Goal: Task Accomplishment & Management: Complete application form

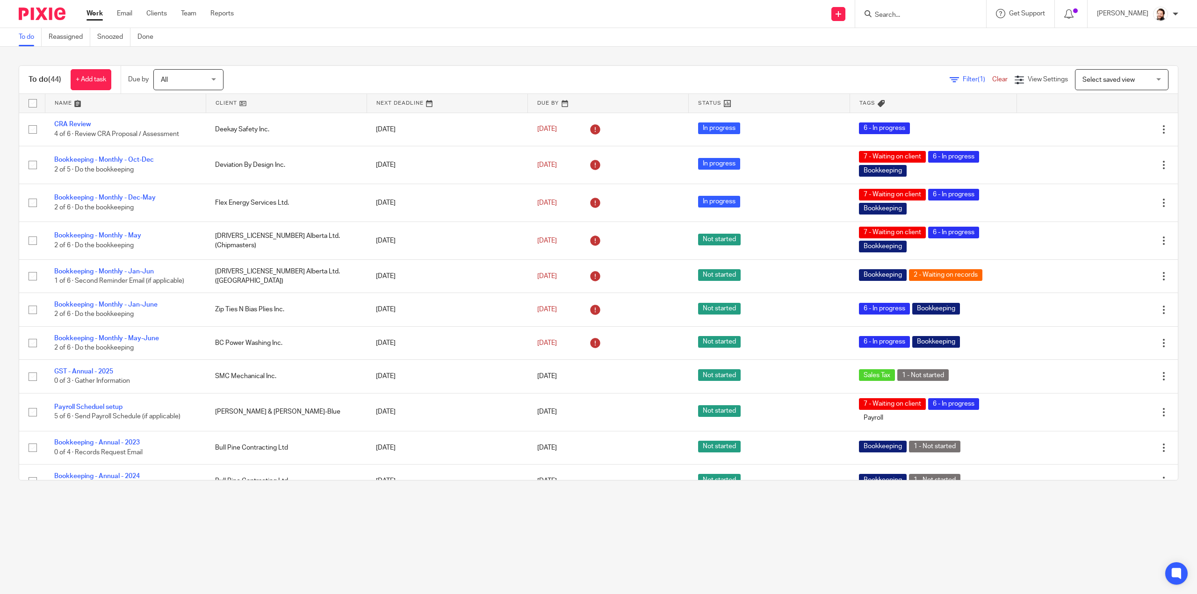
click at [898, 20] on div at bounding box center [920, 14] width 131 height 28
click at [900, 13] on input "Search" at bounding box center [916, 15] width 84 height 8
type input "ana"
click at [905, 47] on link at bounding box center [951, 43] width 158 height 29
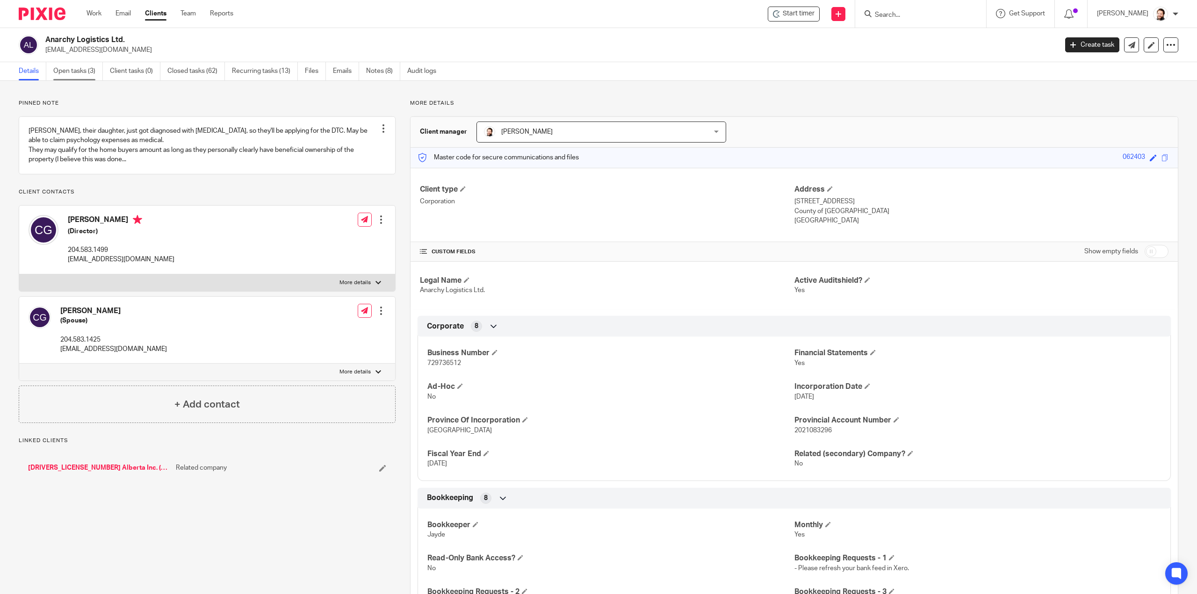
click at [81, 72] on link "Open tasks (3)" at bounding box center [78, 71] width 50 height 18
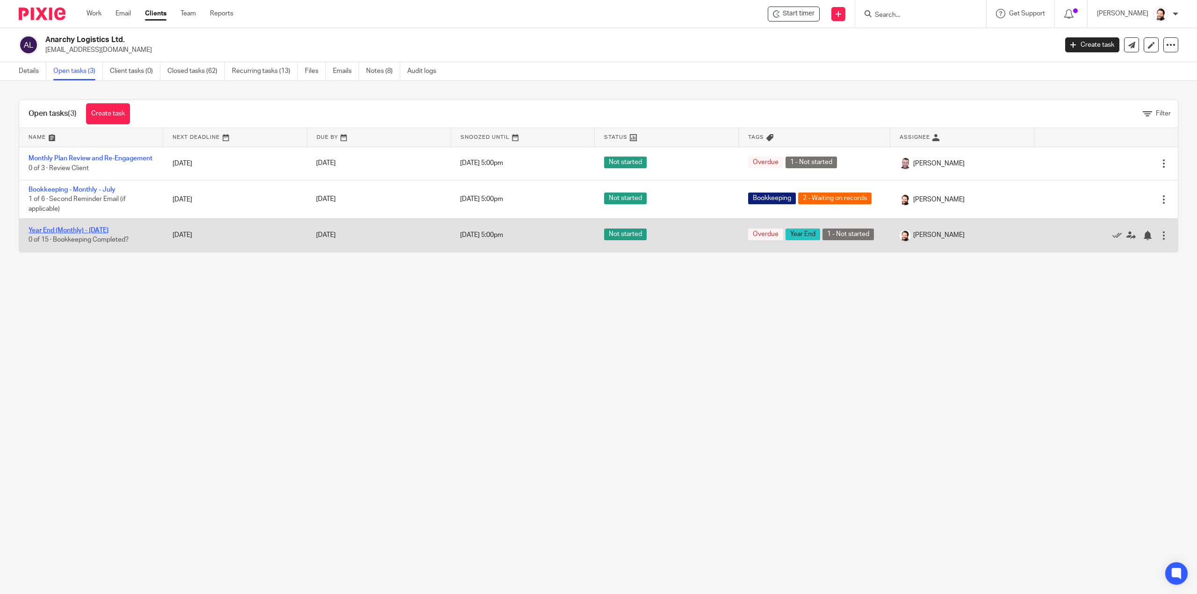
click at [84, 233] on link "Year End (Monthly) - [DATE]" at bounding box center [69, 230] width 80 height 7
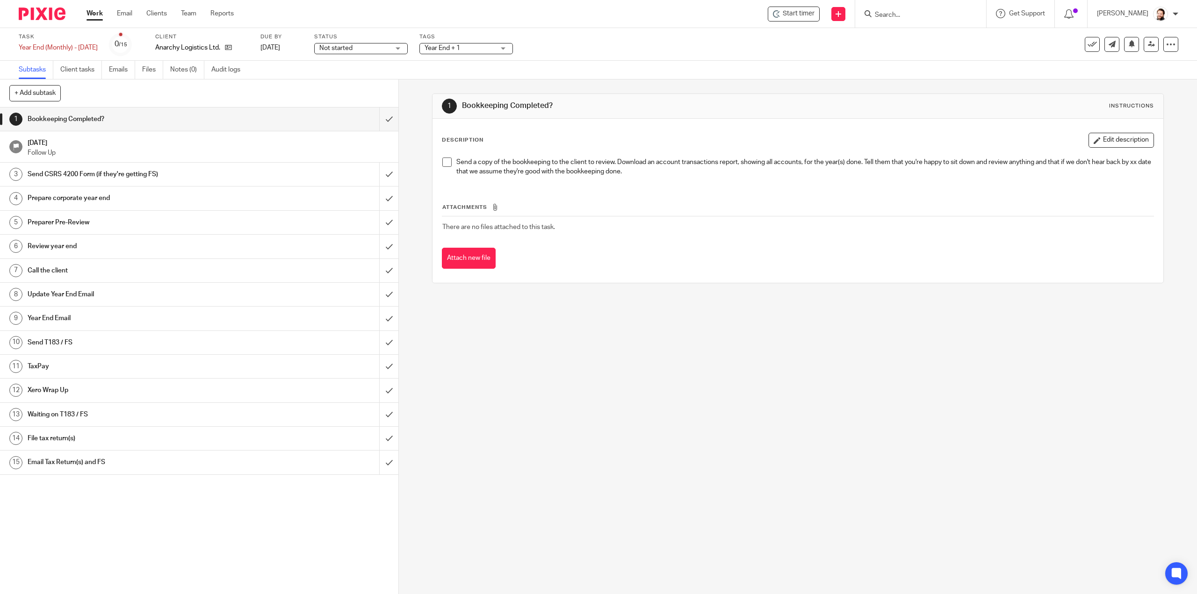
click at [442, 163] on span at bounding box center [446, 162] width 9 height 9
click at [372, 118] on input "submit" at bounding box center [199, 119] width 398 height 23
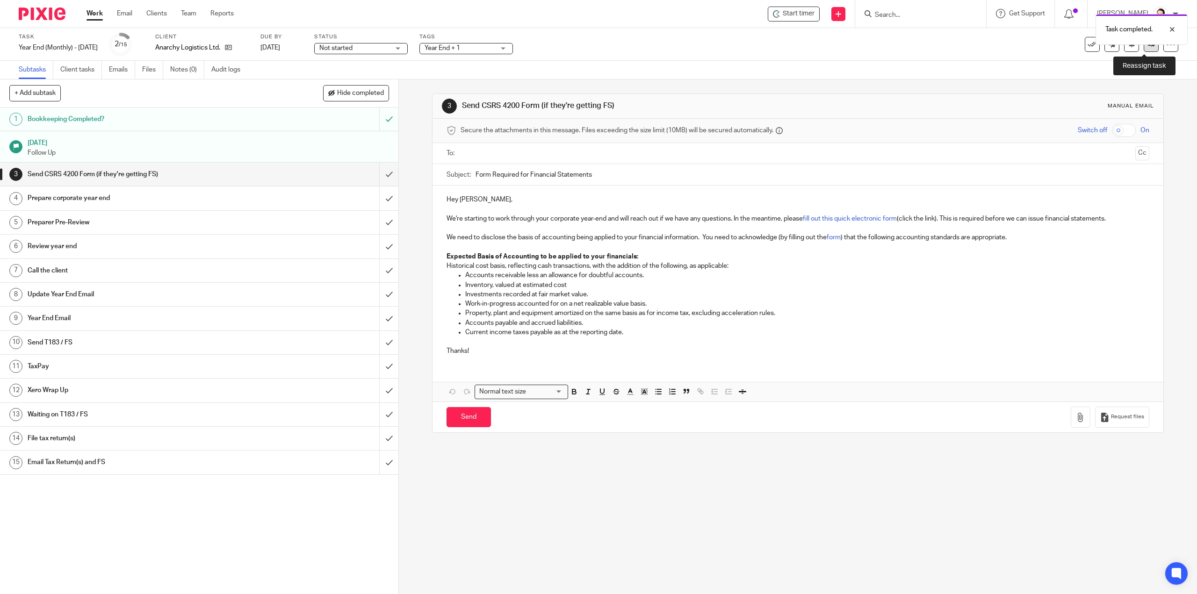
click at [1143, 48] on link at bounding box center [1150, 44] width 15 height 15
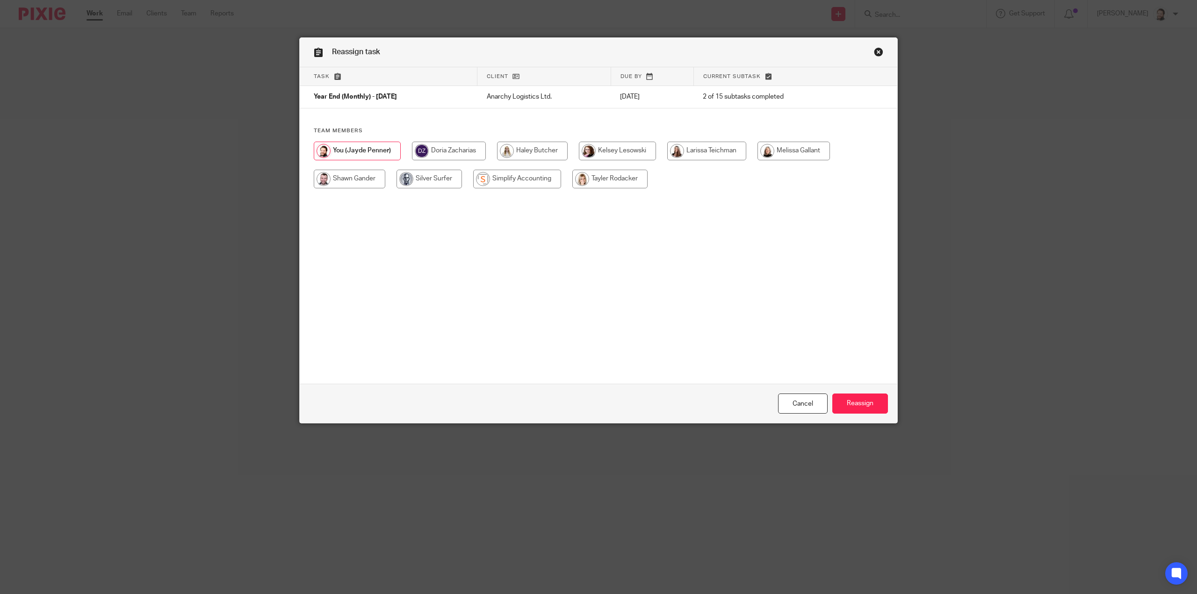
click at [626, 177] on input "radio" at bounding box center [609, 179] width 75 height 19
radio input "true"
click at [869, 403] on input "Reassign" at bounding box center [860, 404] width 56 height 20
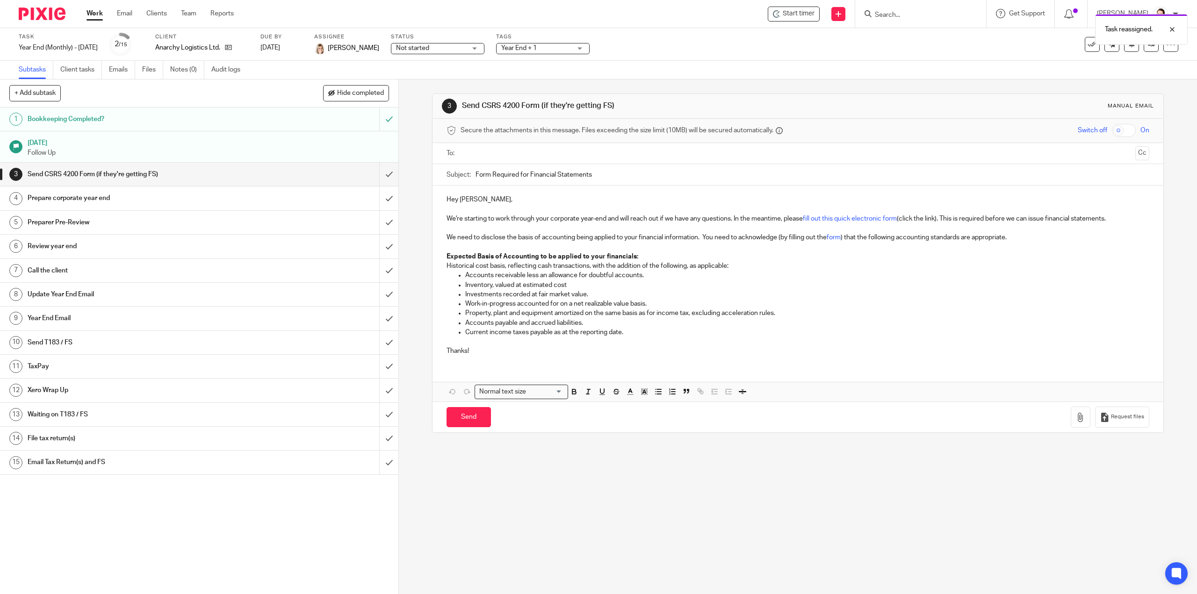
click at [90, 17] on link "Work" at bounding box center [94, 13] width 16 height 9
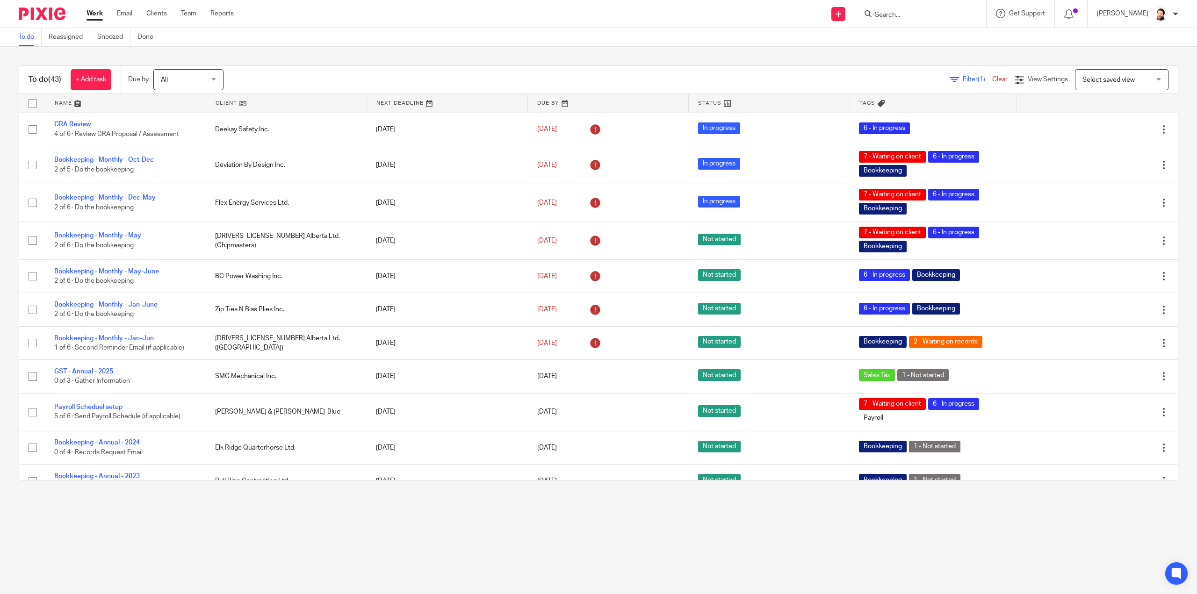
click at [949, 81] on link "Filter (1)" at bounding box center [970, 79] width 43 height 7
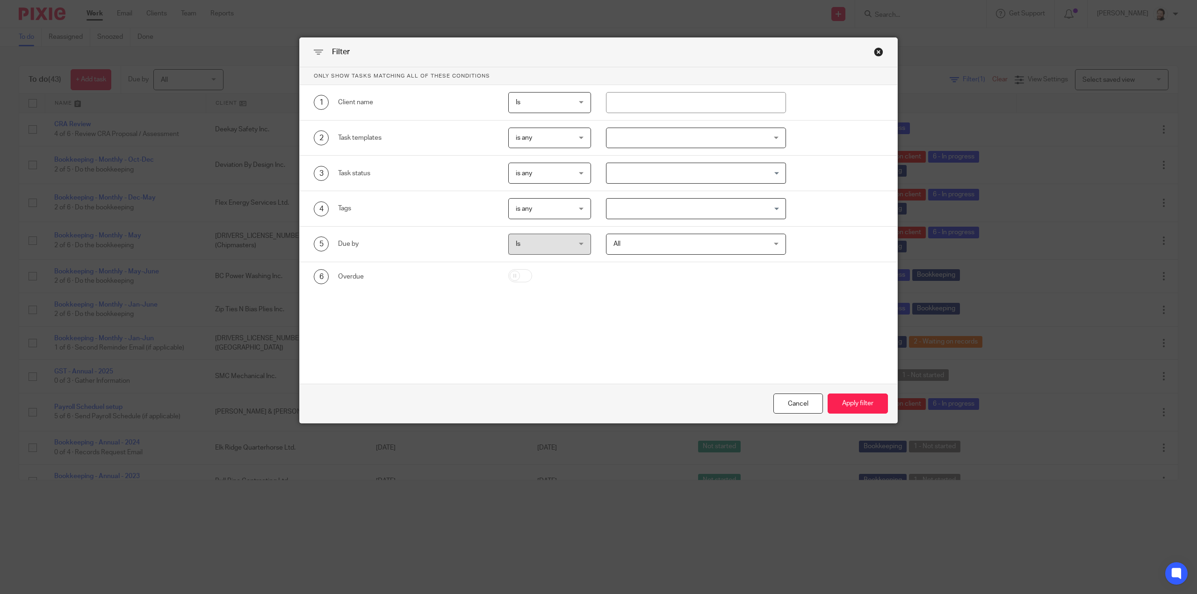
click at [658, 133] on div at bounding box center [696, 138] width 180 height 21
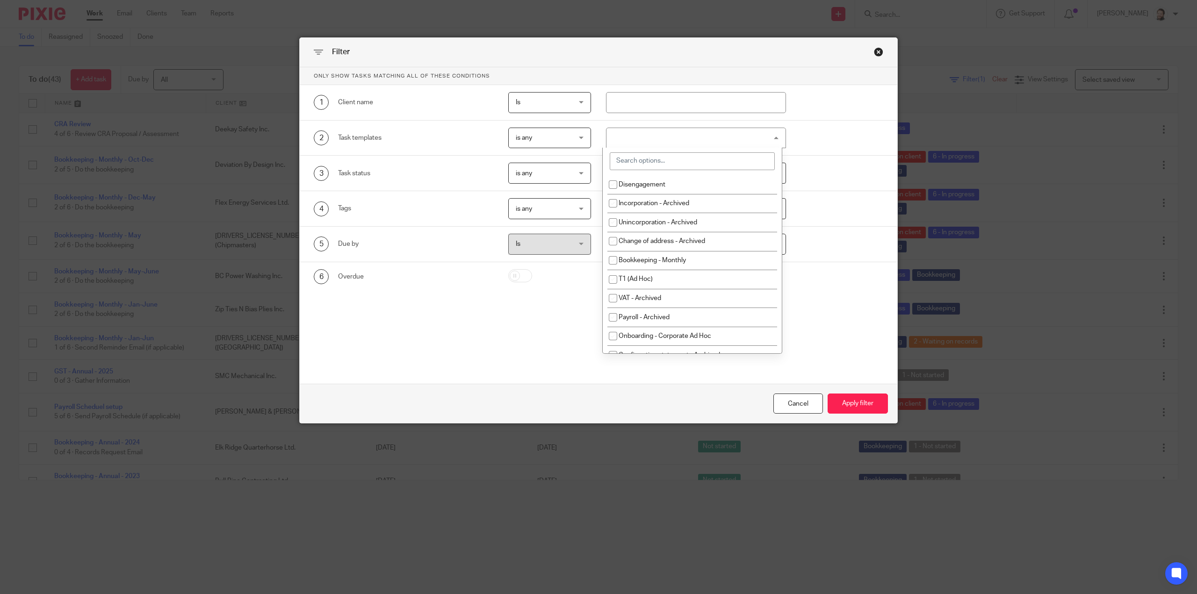
click at [629, 163] on input "search" at bounding box center [692, 161] width 165 height 18
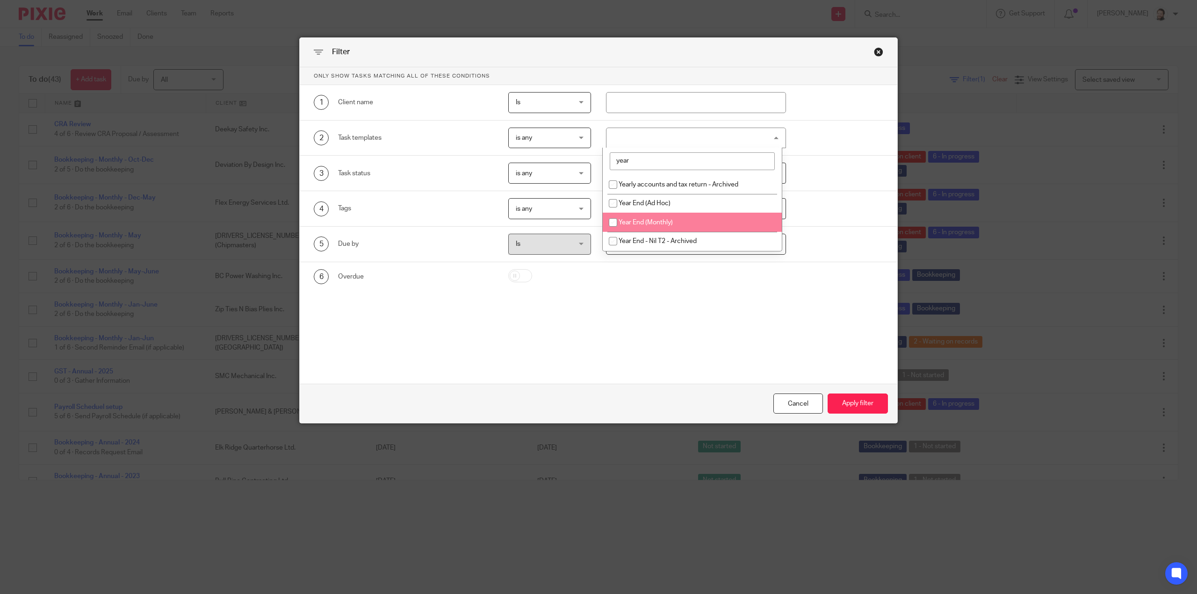
type input "year"
click at [674, 216] on li "Year End (Monthly)" at bounding box center [691, 222] width 179 height 19
checkbox input "true"
drag, startPoint x: 861, startPoint y: 399, endPoint x: 605, endPoint y: 308, distance: 271.4
click at [860, 398] on button "Apply filter" at bounding box center [857, 404] width 60 height 20
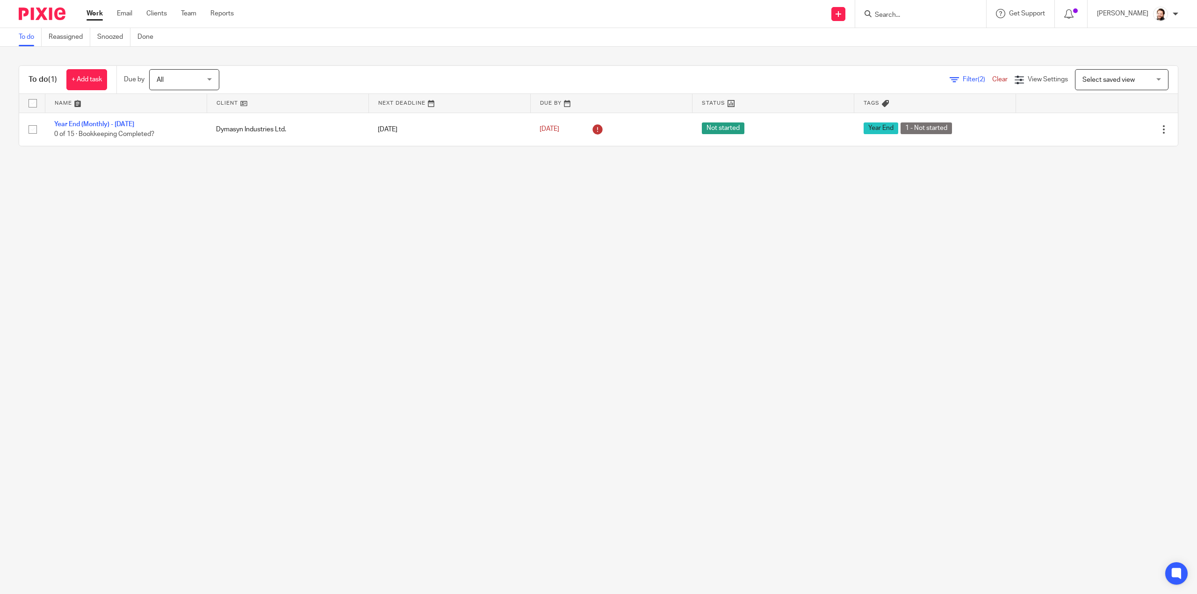
click at [962, 79] on span "Filter (2)" at bounding box center [976, 79] width 29 height 7
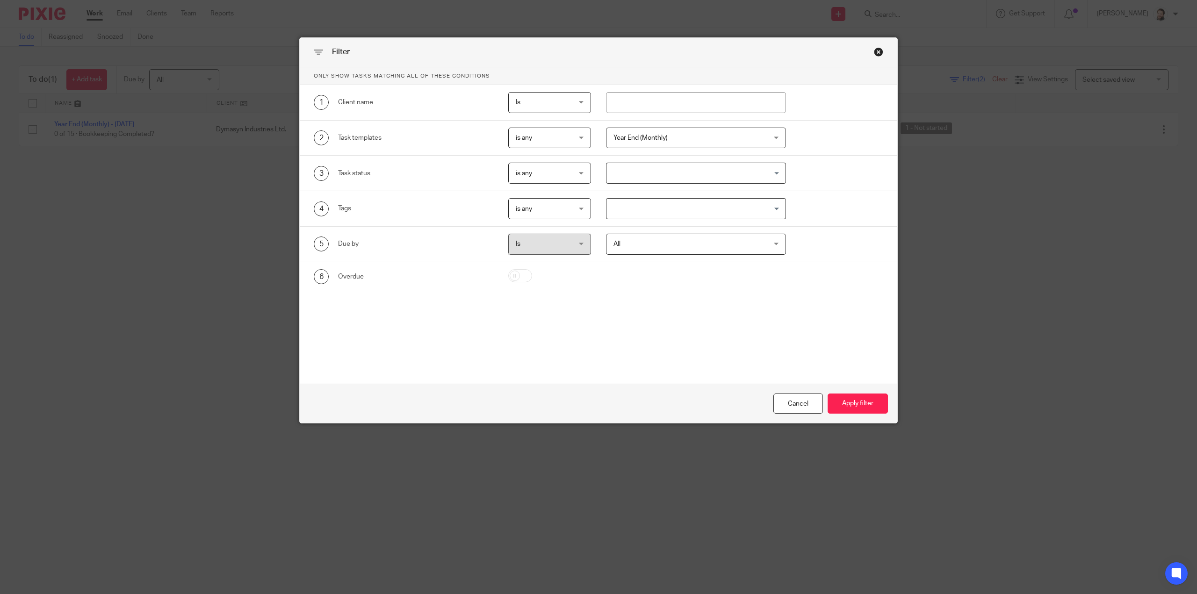
click at [675, 142] on span "Year End (Monthly)" at bounding box center [682, 138] width 138 height 20
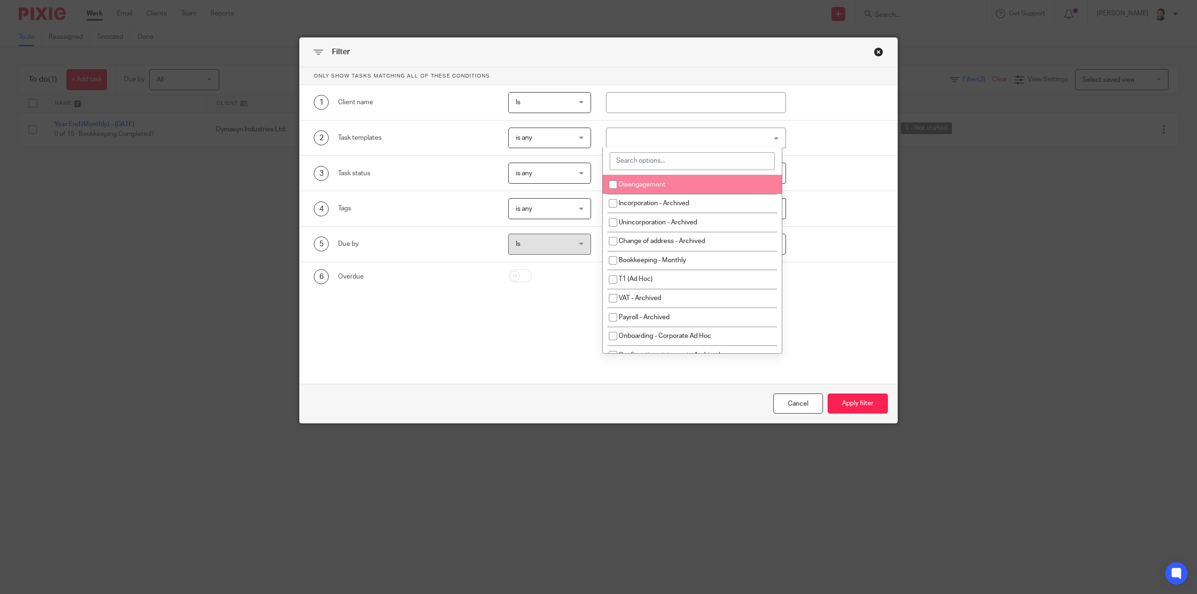
click at [640, 159] on input "search" at bounding box center [692, 161] width 165 height 18
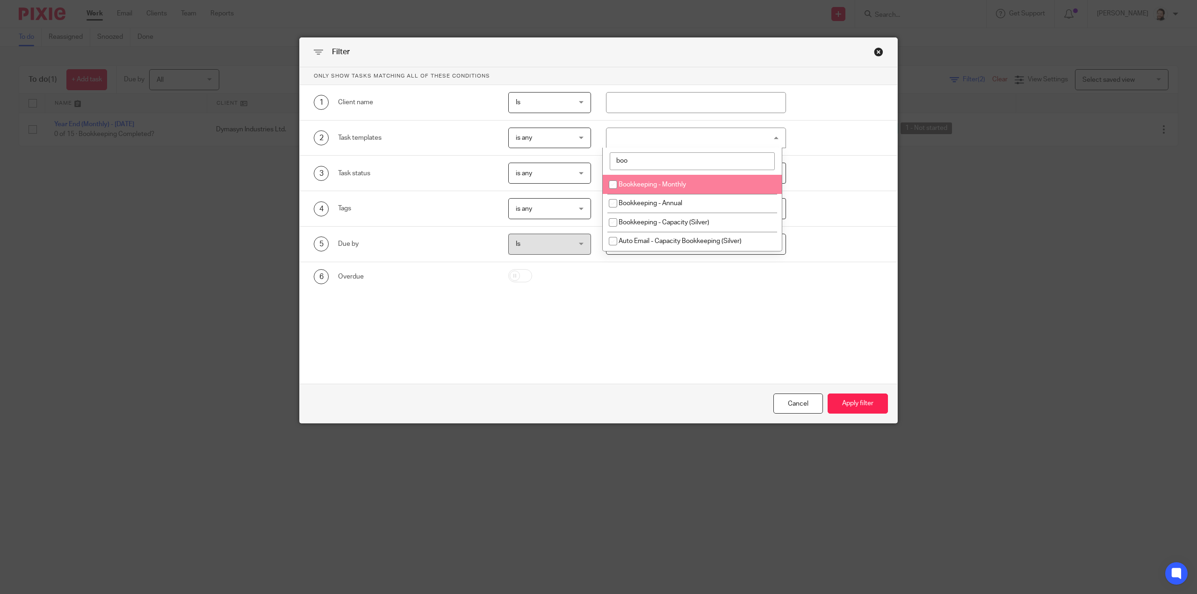
type input "boo"
click at [644, 186] on span "Bookkeeping - Monthly" at bounding box center [651, 184] width 67 height 7
checkbox input "true"
drag, startPoint x: 653, startPoint y: 159, endPoint x: 511, endPoint y: 173, distance: 142.8
click at [511, 173] on div "Only show tasks matching all of these conditions 1 Client name Is Is Is Is not …" at bounding box center [598, 202] width 597 height 271
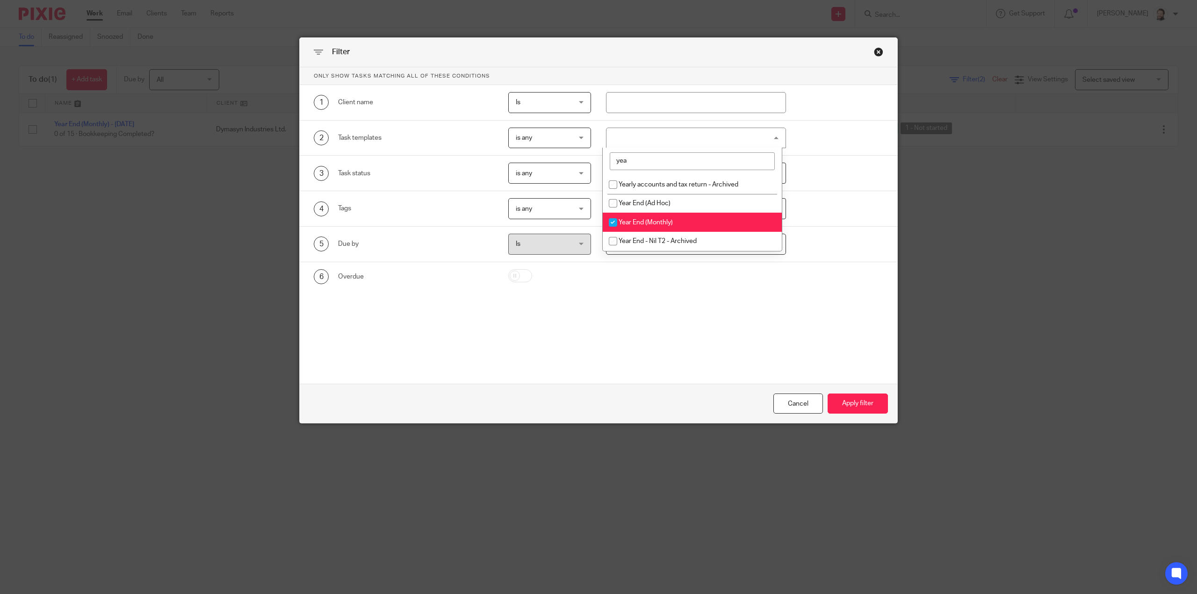
type input "yea"
click at [644, 220] on span "Year End (Monthly)" at bounding box center [645, 222] width 54 height 7
checkbox input "false"
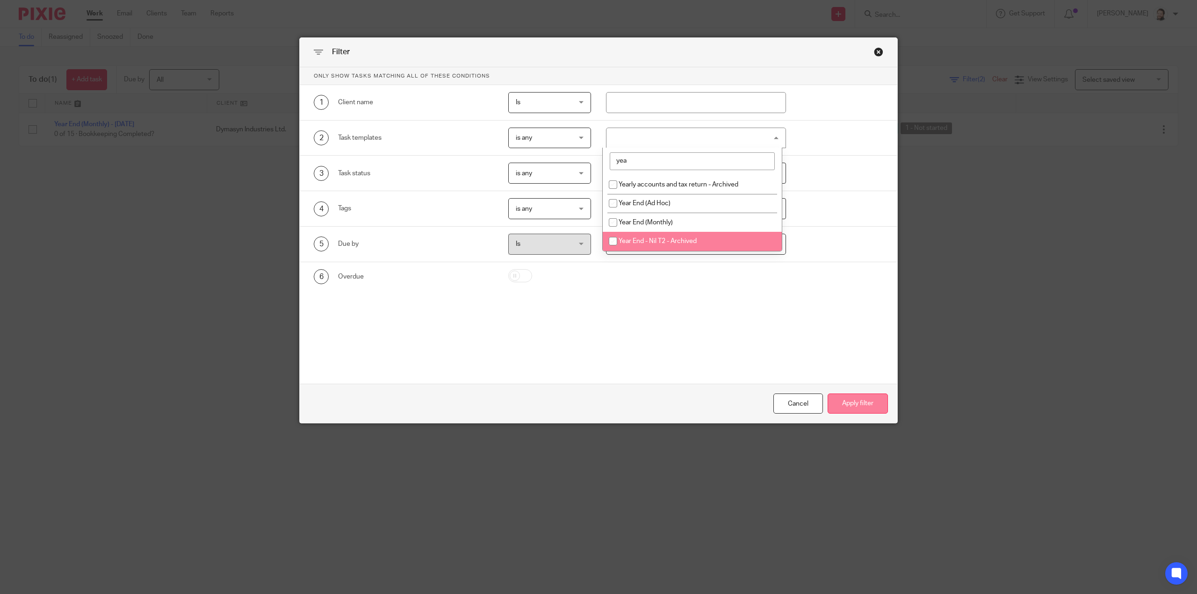
click at [871, 402] on button "Apply filter" at bounding box center [857, 404] width 60 height 20
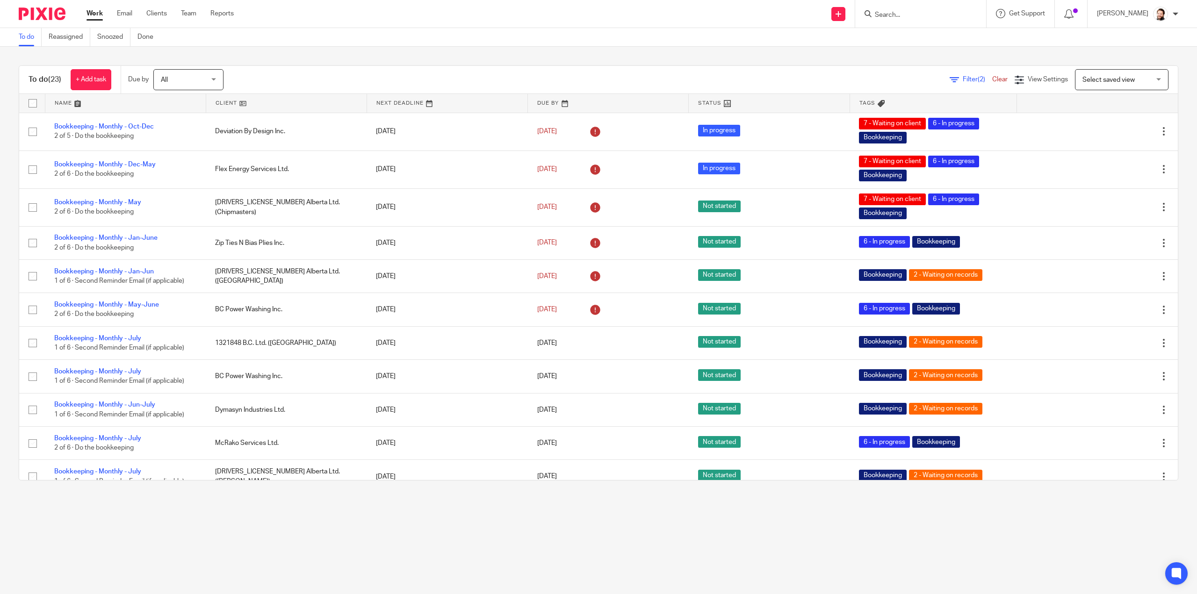
click at [227, 104] on link at bounding box center [286, 103] width 160 height 19
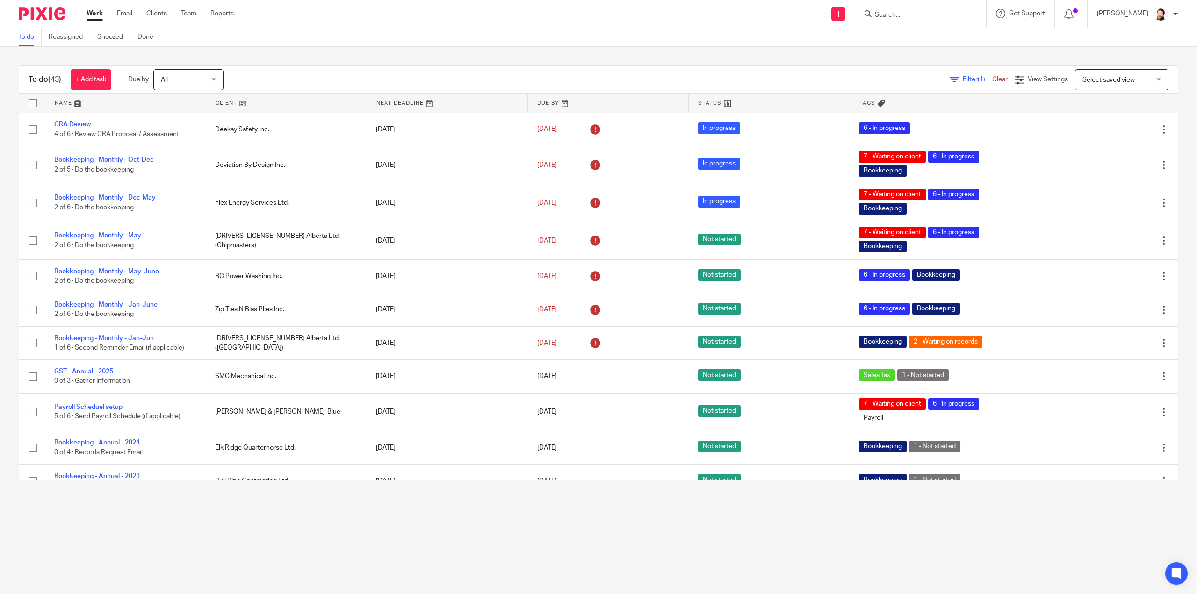
click at [895, 7] on div at bounding box center [920, 14] width 131 height 28
click at [897, 14] on input "Search" at bounding box center [916, 15] width 84 height 8
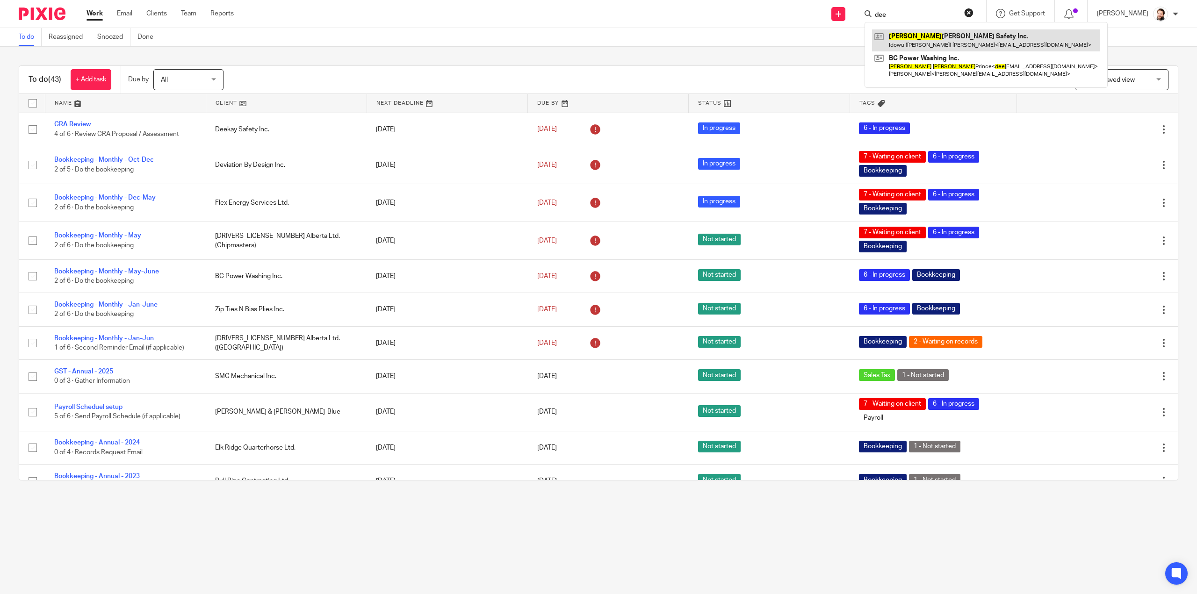
type input "dee"
click at [918, 48] on link at bounding box center [986, 40] width 228 height 22
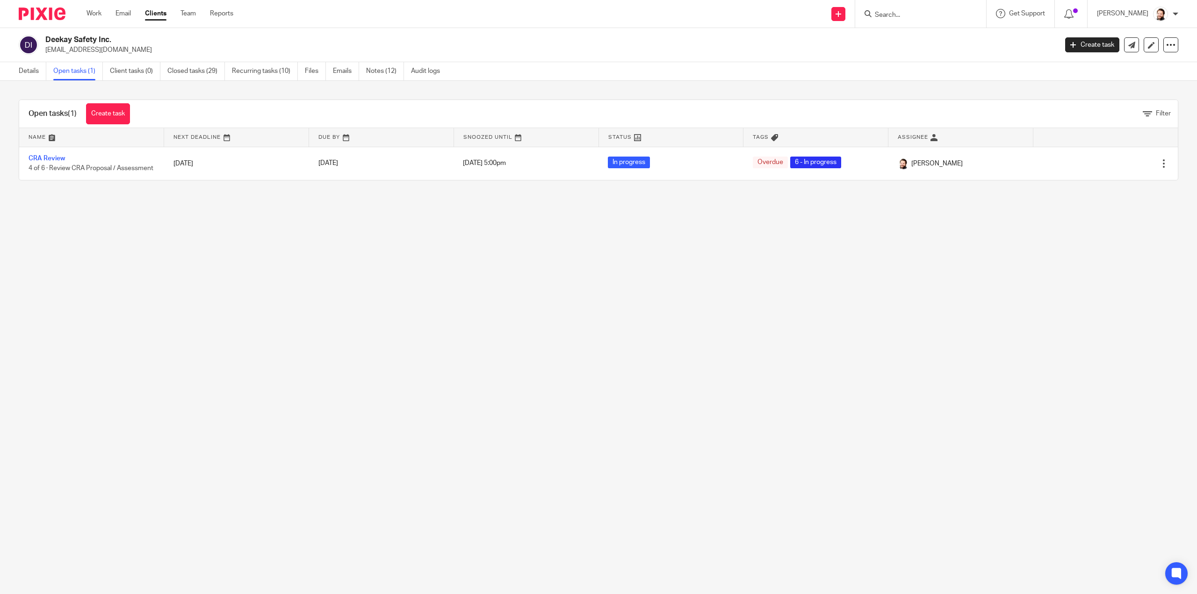
click at [114, 114] on link "Create task" at bounding box center [108, 113] width 44 height 21
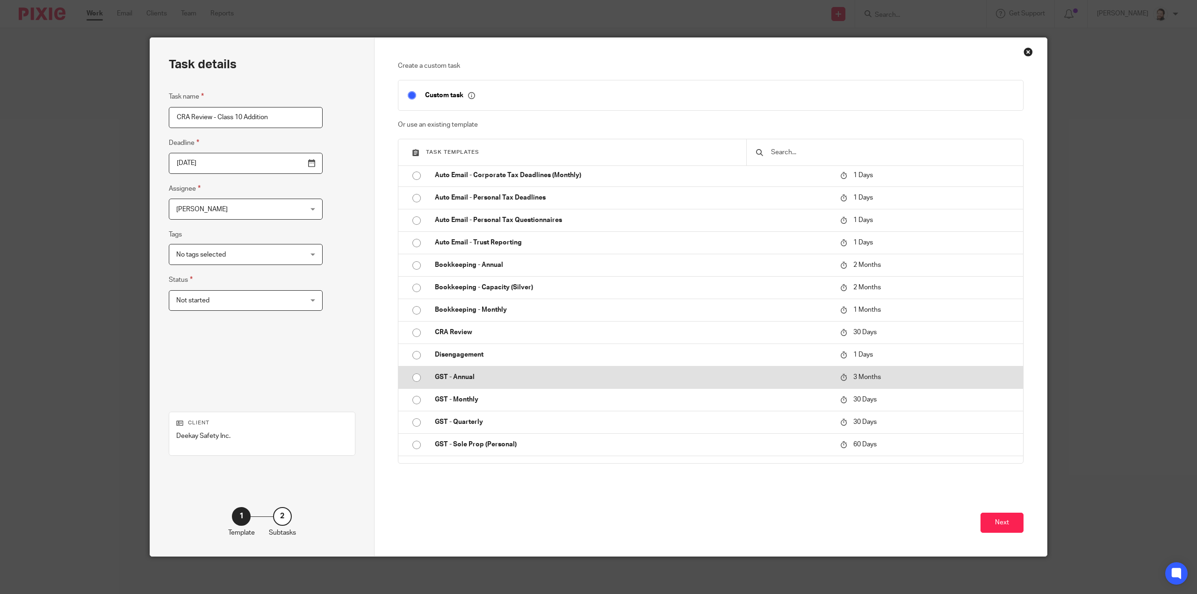
scroll to position [140, 0]
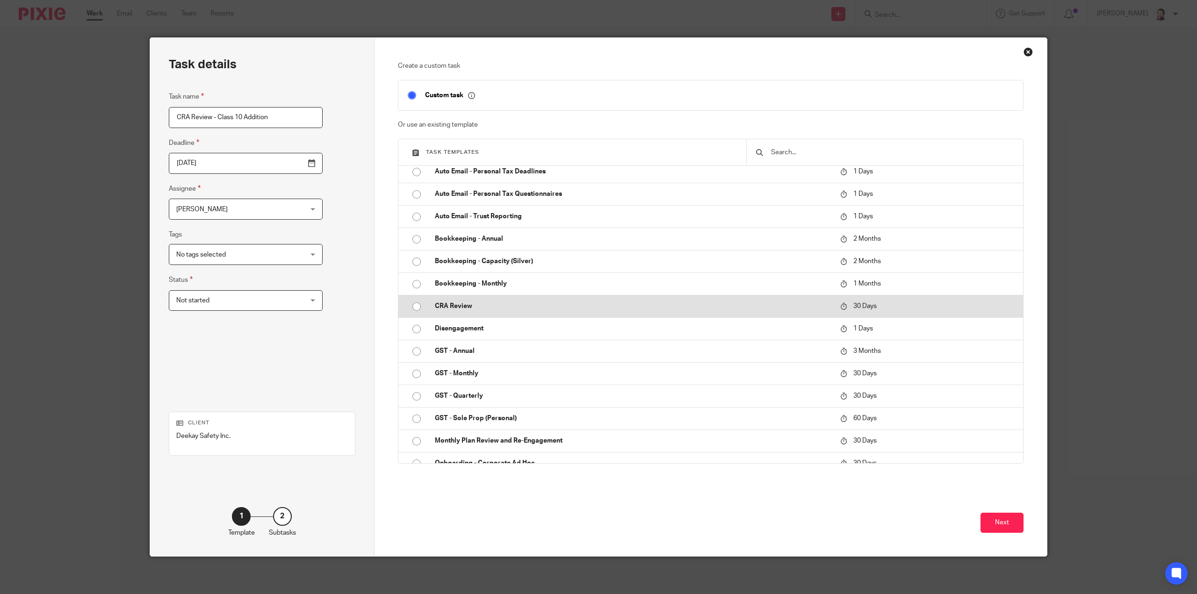
type input "CRA Review - Class 10 Addition"
click at [445, 304] on p "CRA Review" at bounding box center [633, 305] width 396 height 9
type input "2025-09-12"
checkbox input "false"
radio input "true"
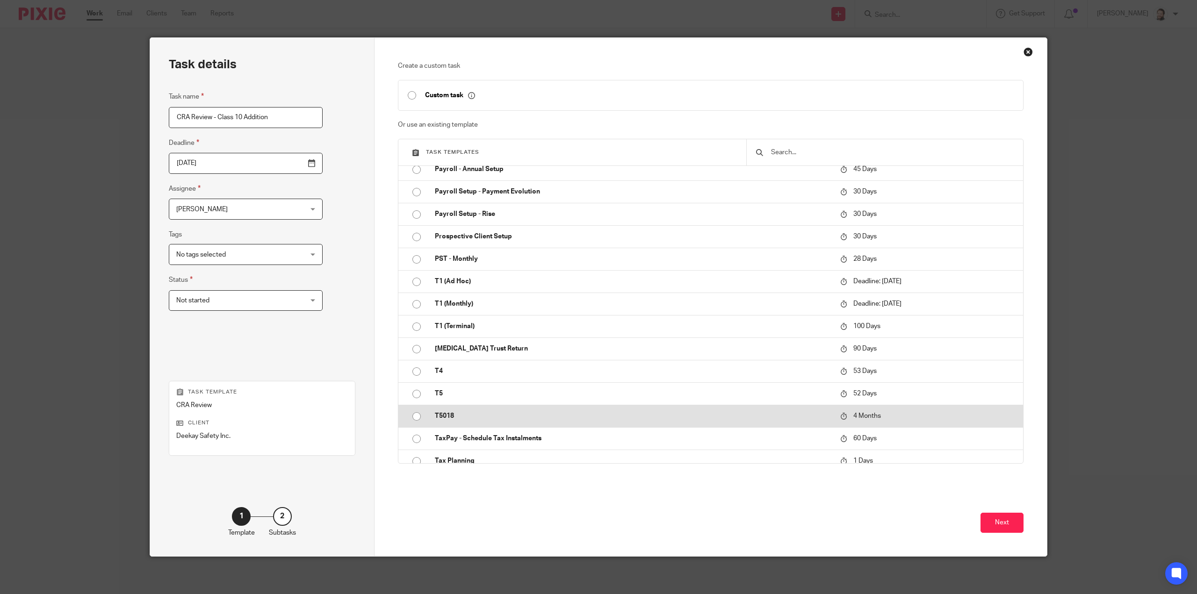
scroll to position [600, 0]
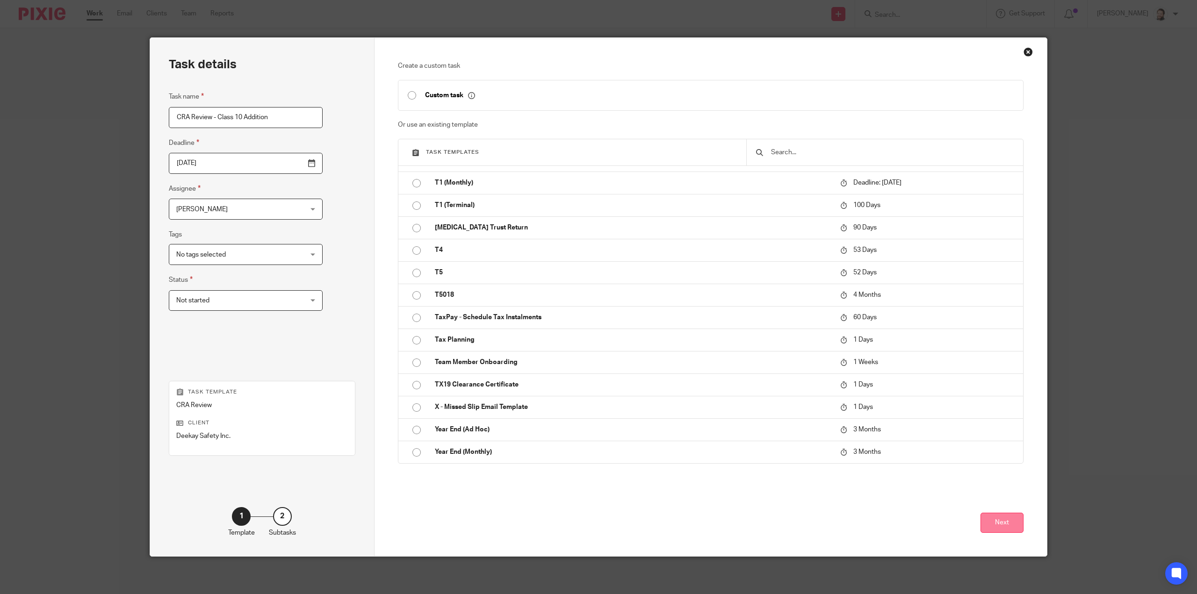
click at [1009, 527] on button "Next" at bounding box center [1001, 523] width 43 height 20
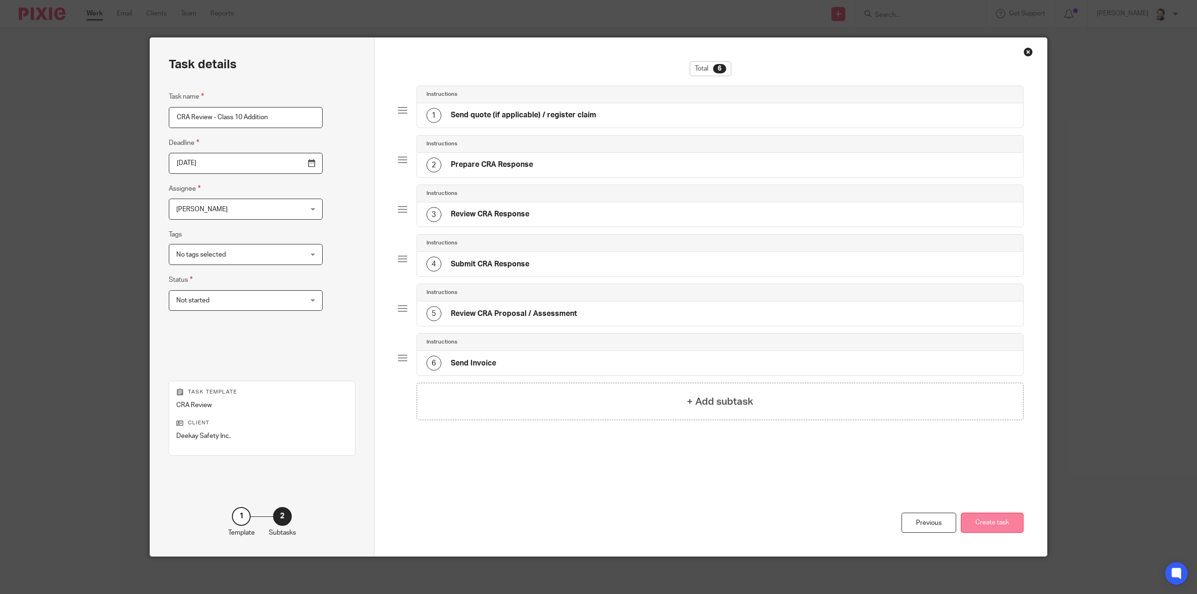
click at [997, 524] on button "Create task" at bounding box center [992, 523] width 63 height 20
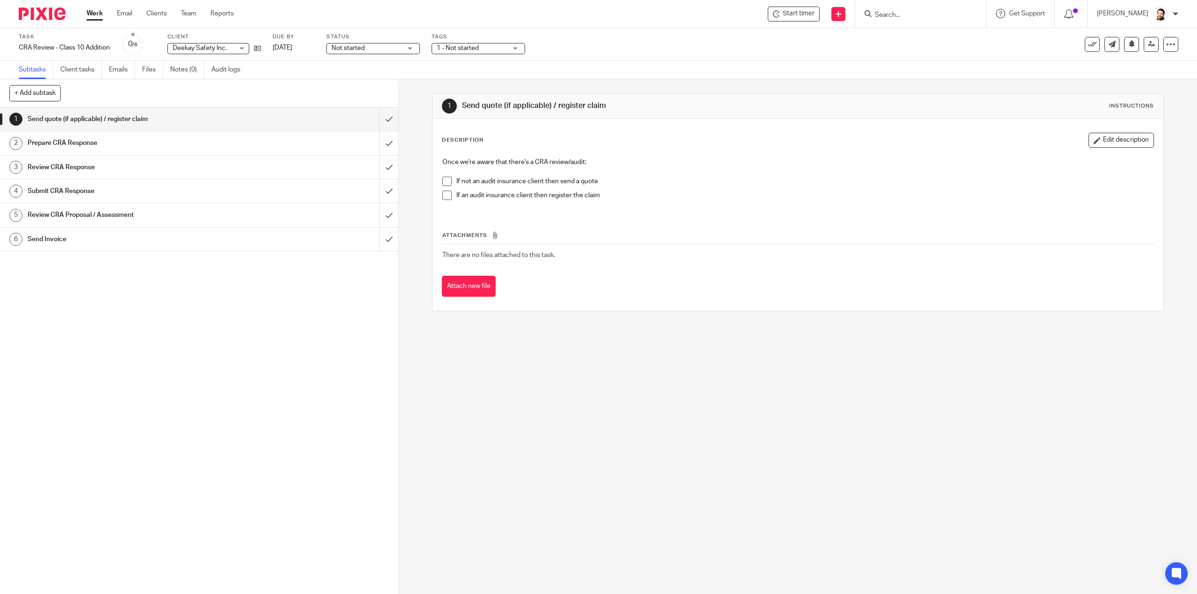
click at [105, 149] on h1 "Prepare CRA Response" at bounding box center [142, 143] width 228 height 14
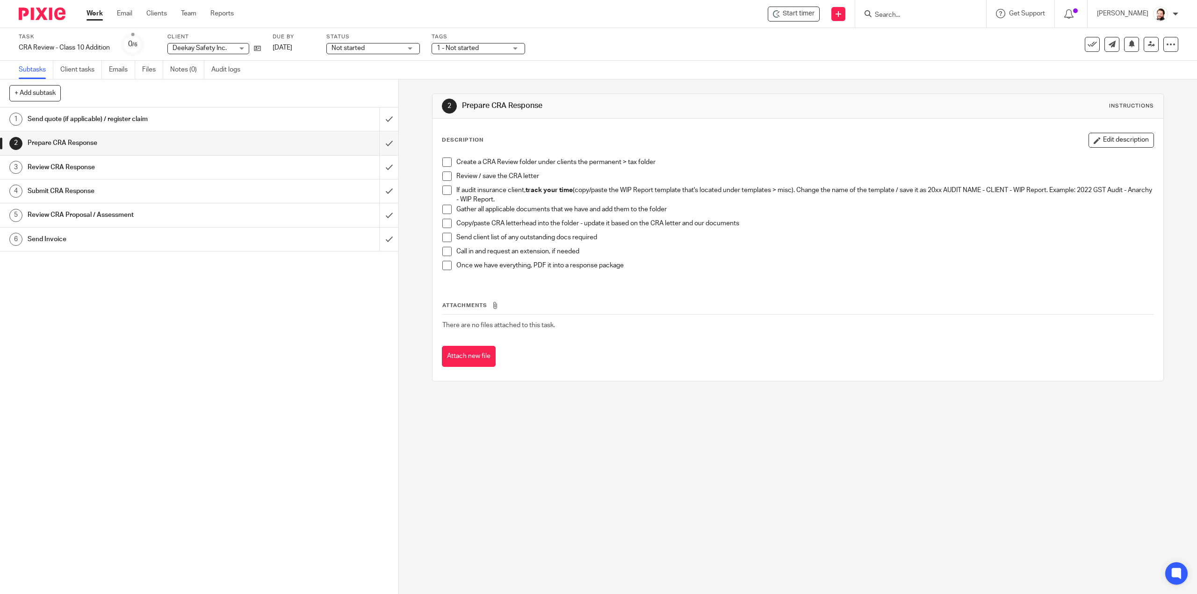
click at [447, 164] on span at bounding box center [446, 162] width 9 height 9
click at [446, 177] on span at bounding box center [446, 176] width 9 height 9
click at [442, 193] on span at bounding box center [446, 190] width 9 height 9
click at [442, 211] on span at bounding box center [446, 209] width 9 height 9
click at [443, 225] on span at bounding box center [446, 223] width 9 height 9
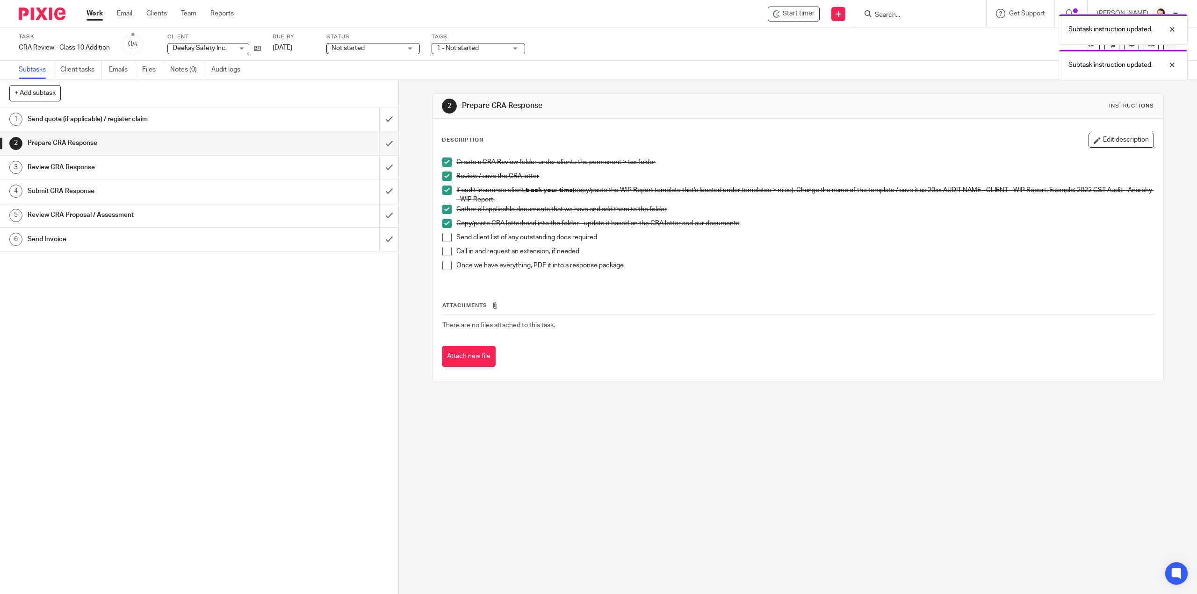
click at [442, 237] on span at bounding box center [446, 237] width 9 height 9
click at [447, 263] on span at bounding box center [446, 265] width 9 height 9
click at [474, 45] on span "1 - Not started" at bounding box center [458, 48] width 42 height 7
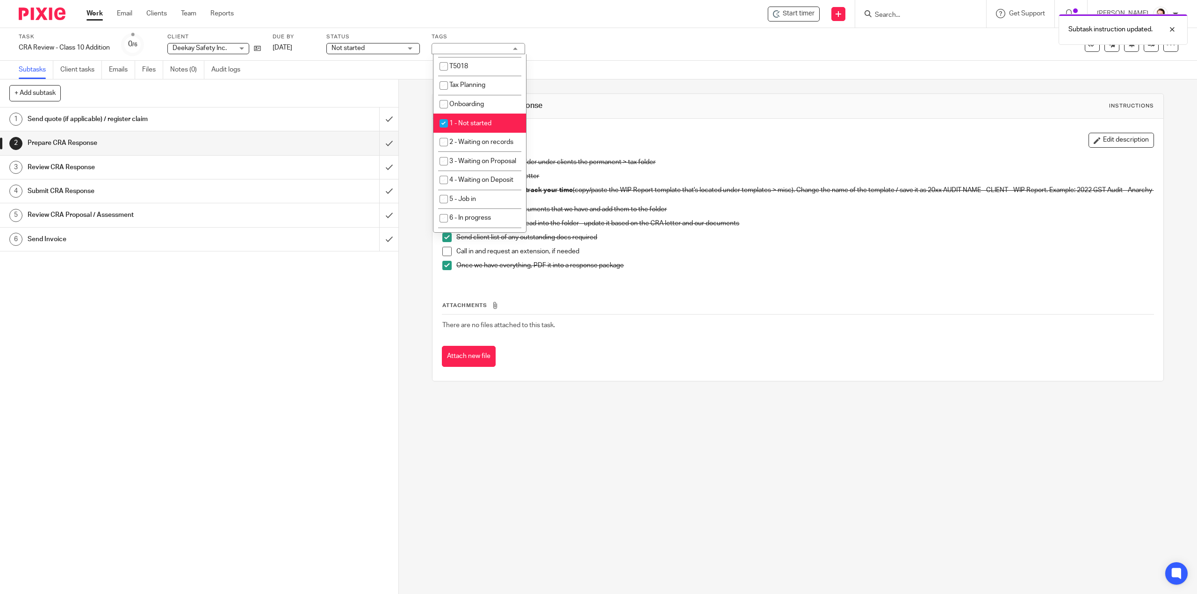
click at [489, 122] on span "1 - Not started" at bounding box center [470, 123] width 42 height 7
checkbox input "false"
click at [489, 128] on span "6 - In progress" at bounding box center [470, 124] width 42 height 7
checkbox input "true"
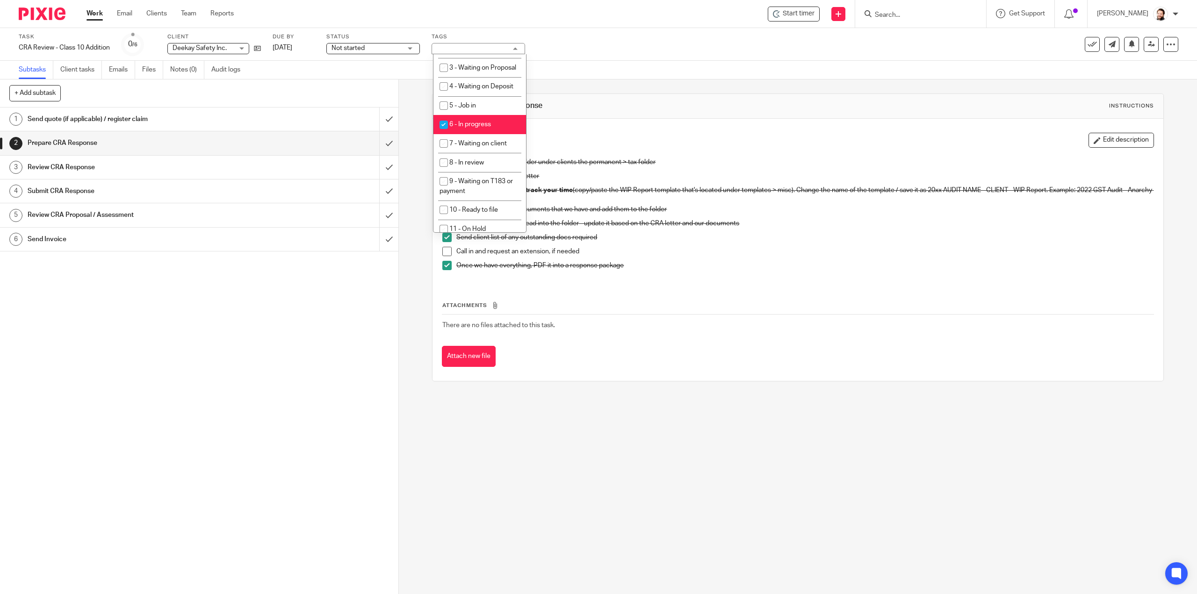
click at [767, 320] on td "There are no files attached to this task." at bounding box center [797, 325] width 711 height 22
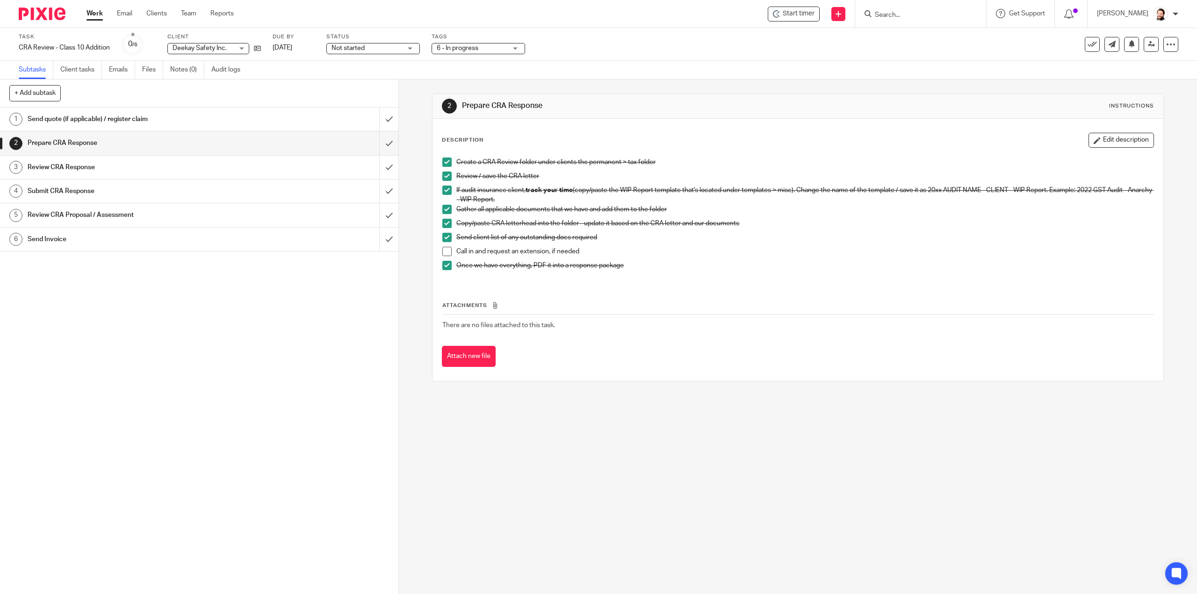
click at [251, 121] on div "Send quote (if applicable) / register claim" at bounding box center [199, 119] width 343 height 14
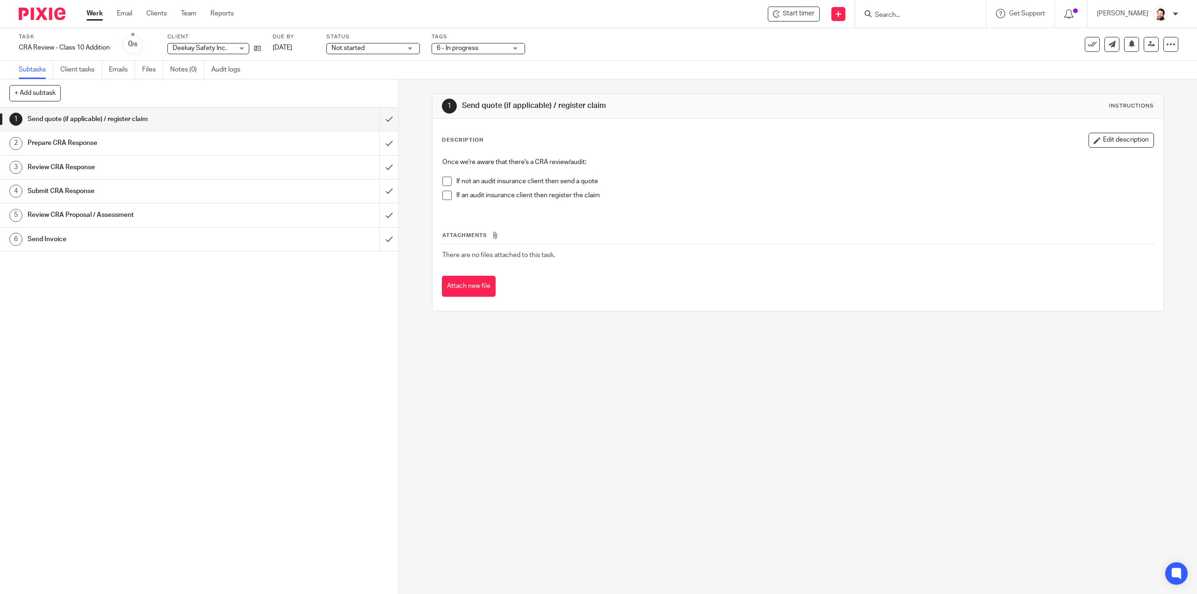
click at [446, 195] on span at bounding box center [446, 195] width 9 height 9
click at [382, 123] on input "submit" at bounding box center [199, 119] width 398 height 23
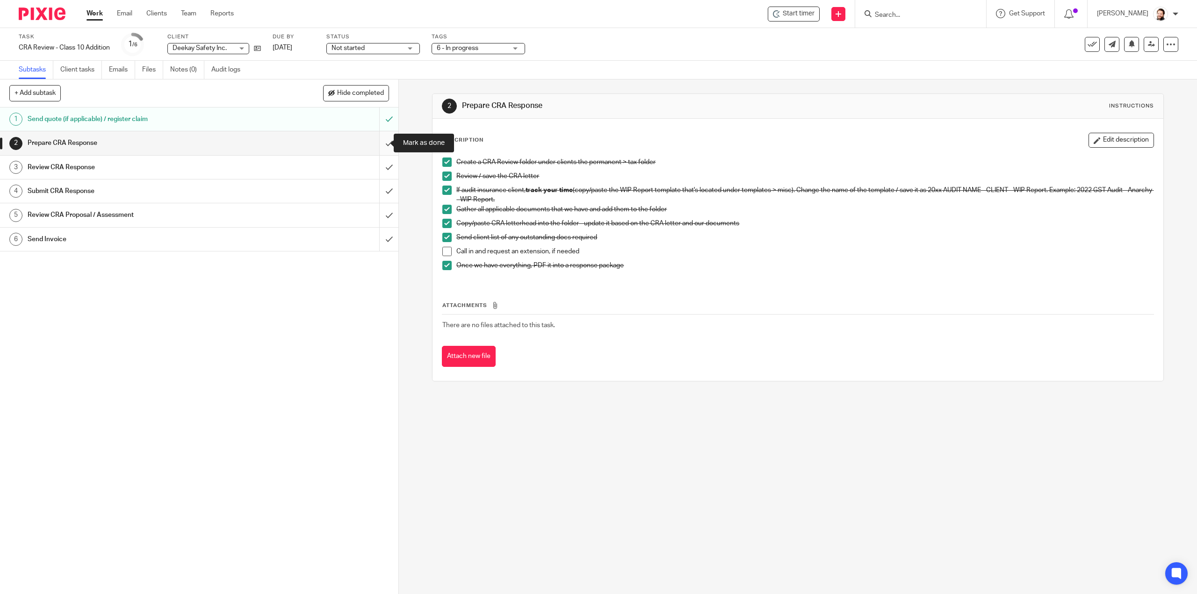
click at [387, 139] on input "submit" at bounding box center [199, 142] width 398 height 23
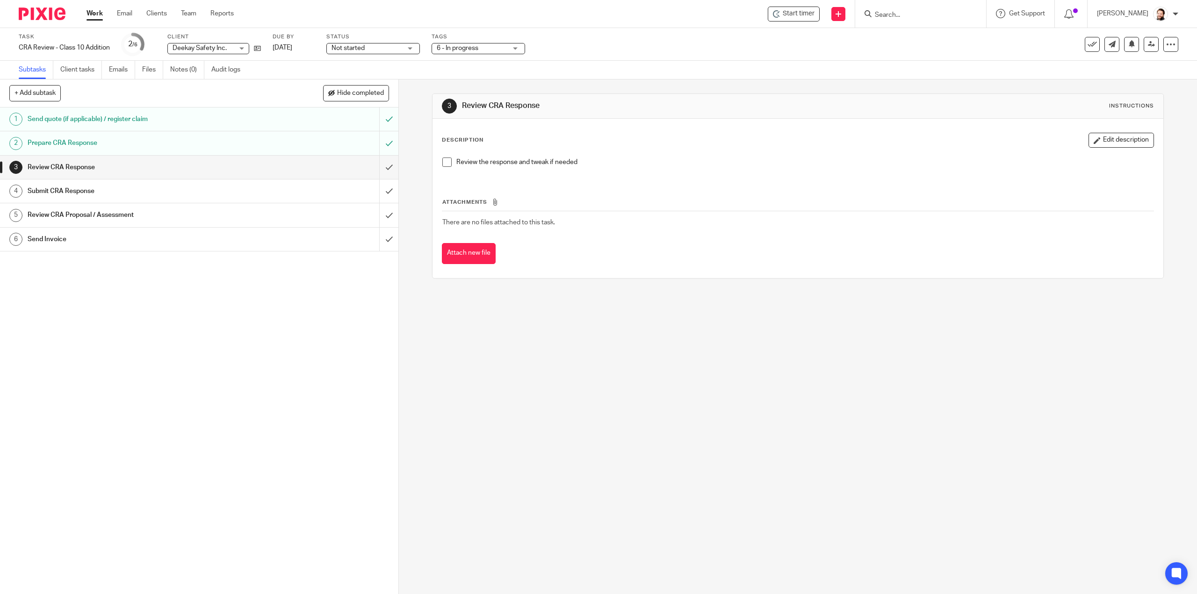
click at [187, 353] on div "1 Send quote (if applicable) / register claim 2 Prepare CRA Response 3 Review C…" at bounding box center [199, 351] width 398 height 487
click at [258, 45] on icon at bounding box center [257, 48] width 7 height 7
click at [901, 17] on input "Search" at bounding box center [916, 15] width 84 height 8
type input "mag"
click at [952, 36] on link at bounding box center [961, 40] width 179 height 22
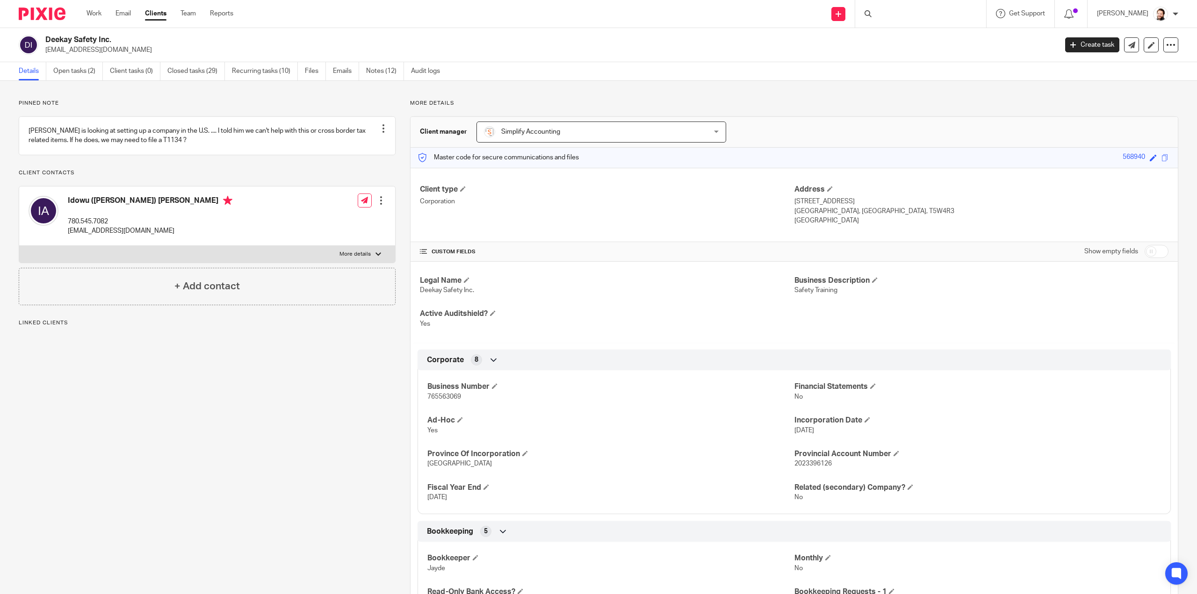
click at [451, 396] on span "765563069" at bounding box center [444, 397] width 34 height 7
copy span "765563069"
click at [897, 16] on input "Search" at bounding box center [916, 15] width 84 height 8
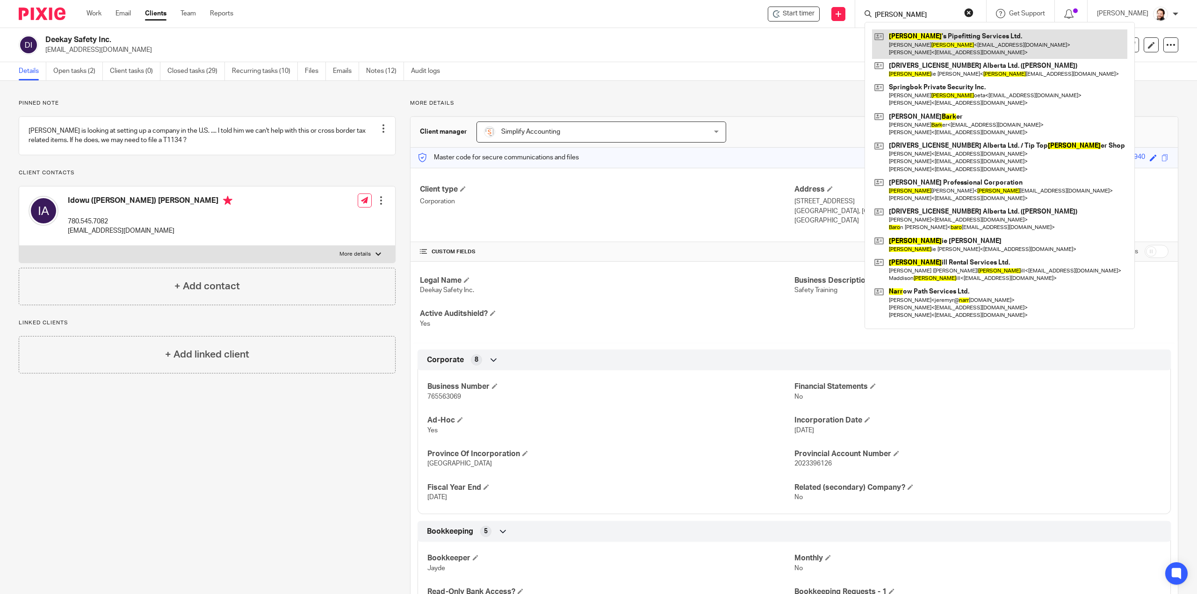
type input "barr"
click at [939, 45] on link at bounding box center [999, 43] width 255 height 29
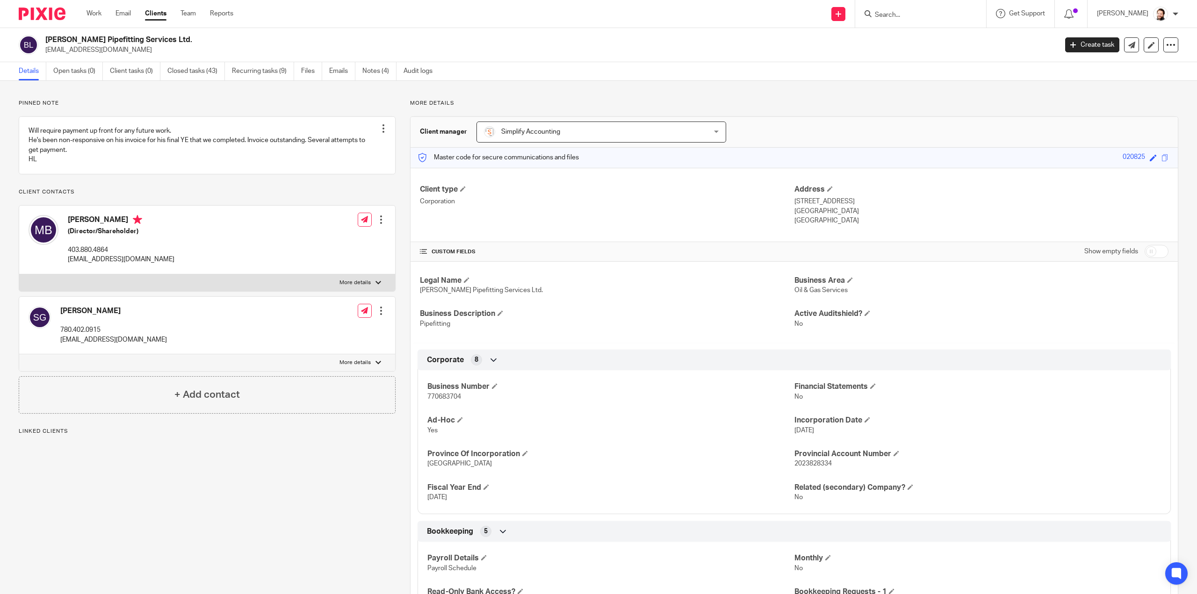
click at [453, 394] on span "770683704" at bounding box center [444, 397] width 34 height 7
copy span "770683704"
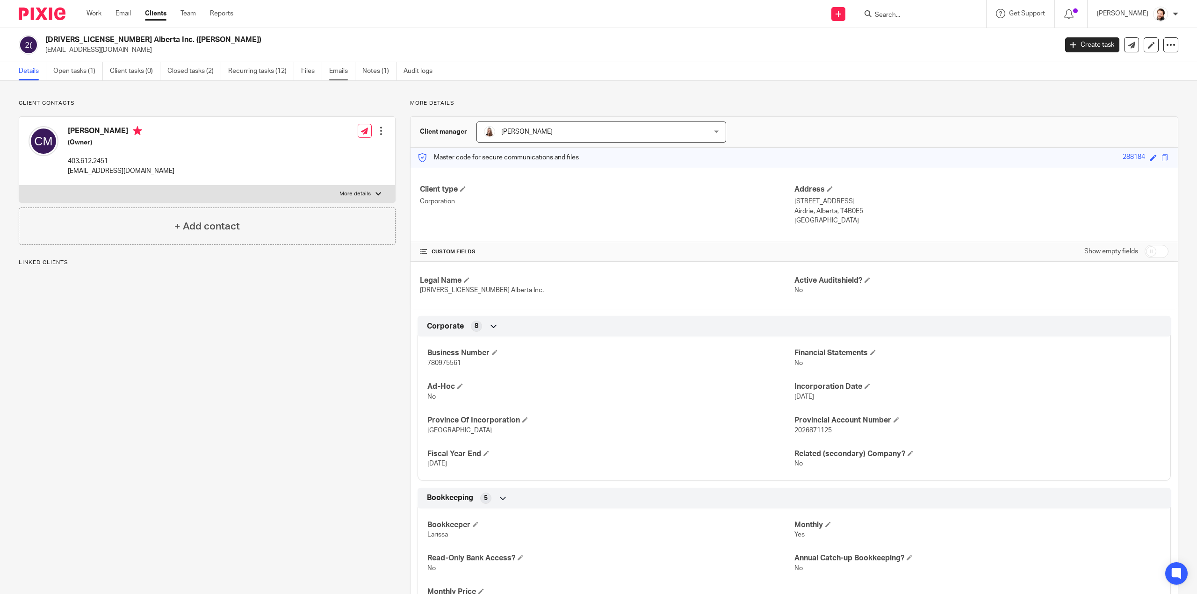
click at [347, 72] on link "Emails" at bounding box center [342, 71] width 26 height 18
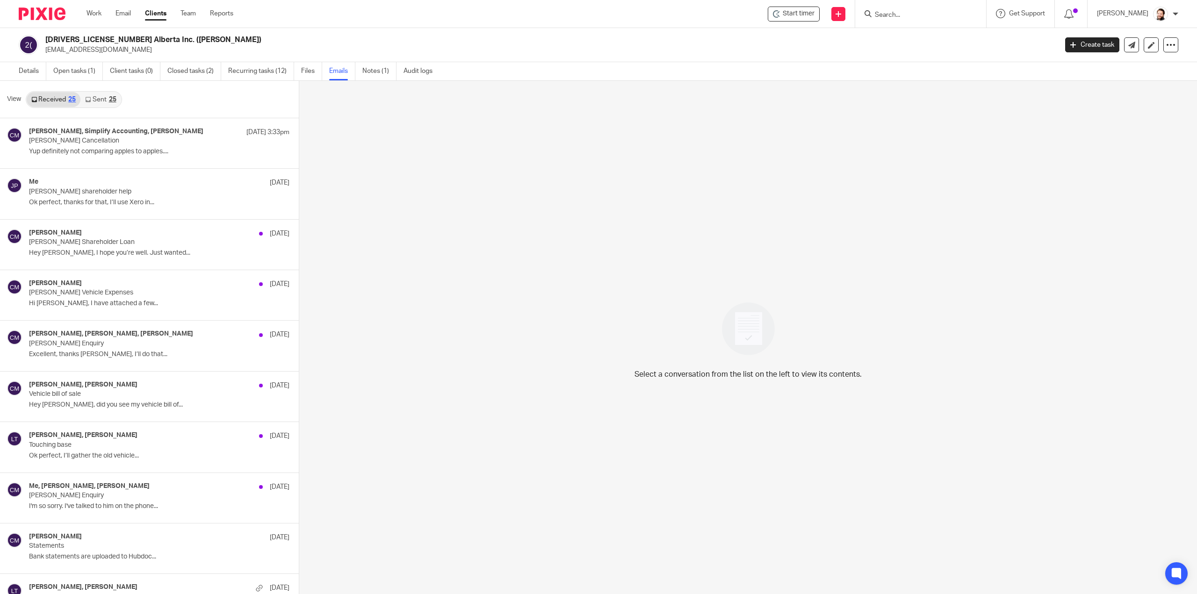
click at [92, 96] on link "Sent 25" at bounding box center [100, 99] width 40 height 15
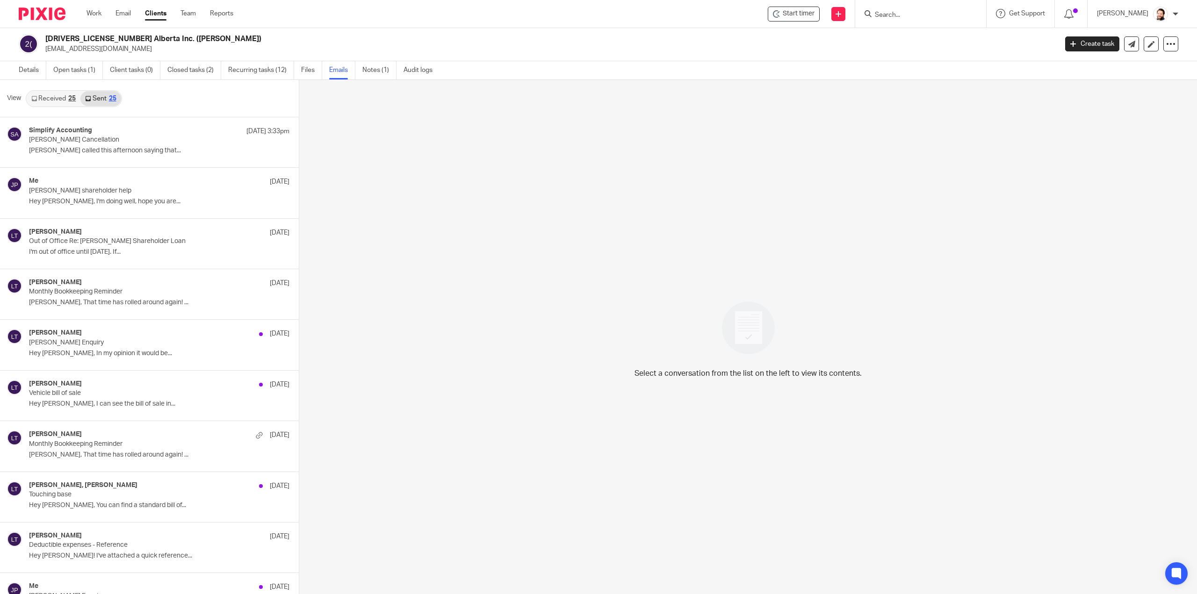
drag, startPoint x: 85, startPoint y: 156, endPoint x: 548, endPoint y: 196, distance: 464.5
click at [548, 196] on div "Select a conversation from the list on the left to view its contents." at bounding box center [747, 337] width 897 height 515
click at [155, 150] on p "Shawn - Chris called this afternoon saying that..." at bounding box center [145, 151] width 232 height 8
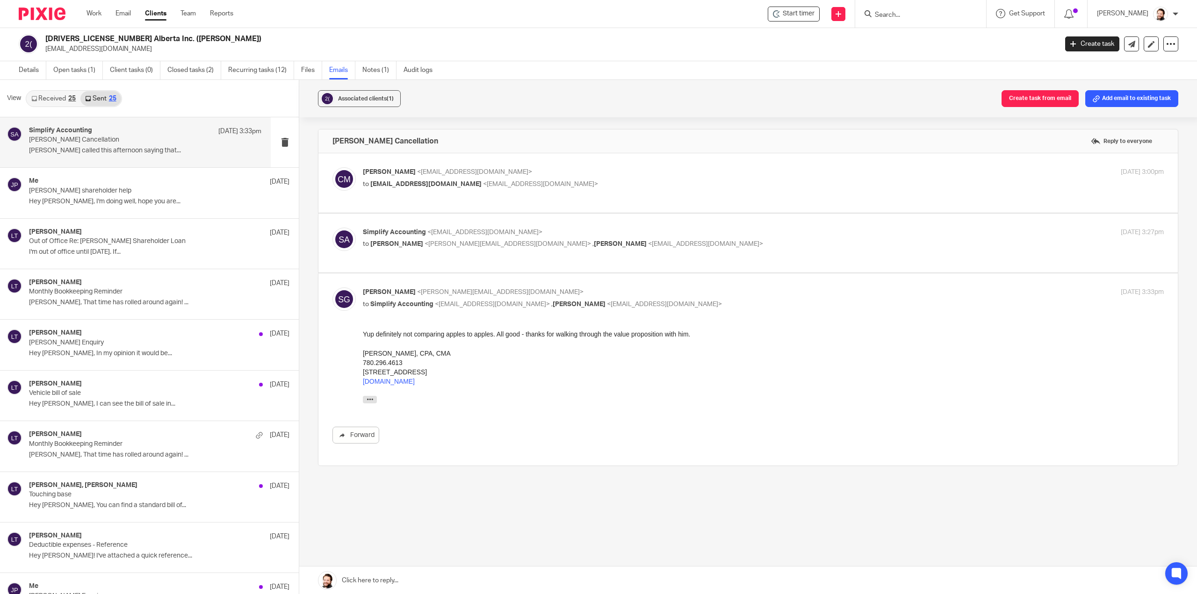
scroll to position [0, 0]
click at [488, 262] on label at bounding box center [747, 243] width 859 height 59
click at [332, 228] on input "checkbox" at bounding box center [332, 227] width 0 height 0
checkbox input "true"
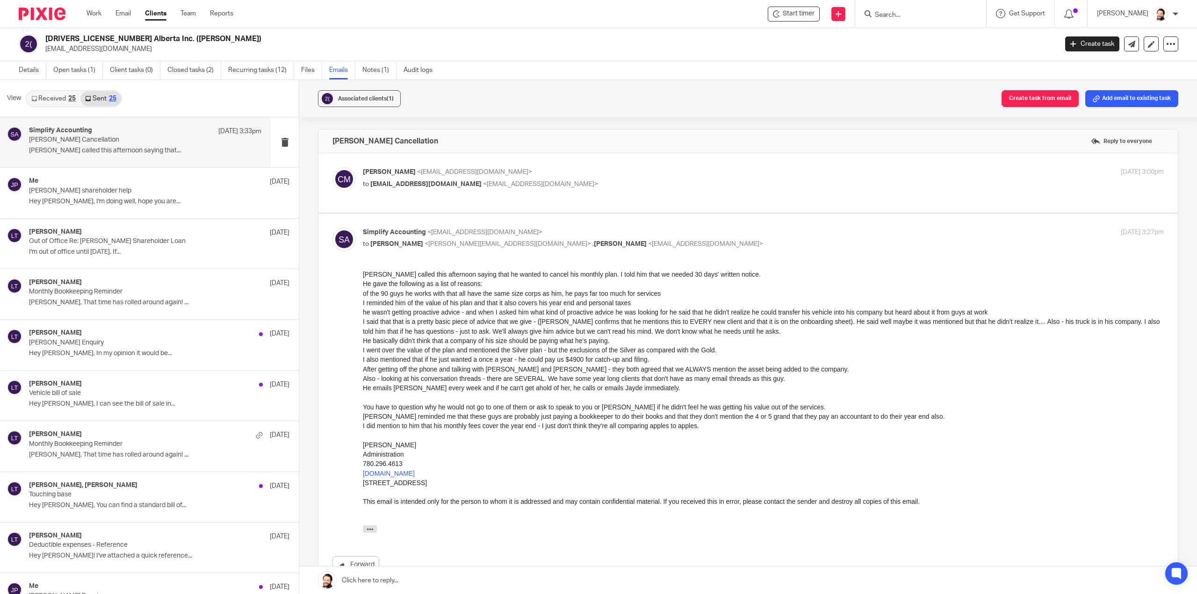
click at [534, 210] on label at bounding box center [747, 182] width 859 height 59
click at [332, 167] on input "checkbox" at bounding box center [332, 167] width 0 height 0
checkbox input "true"
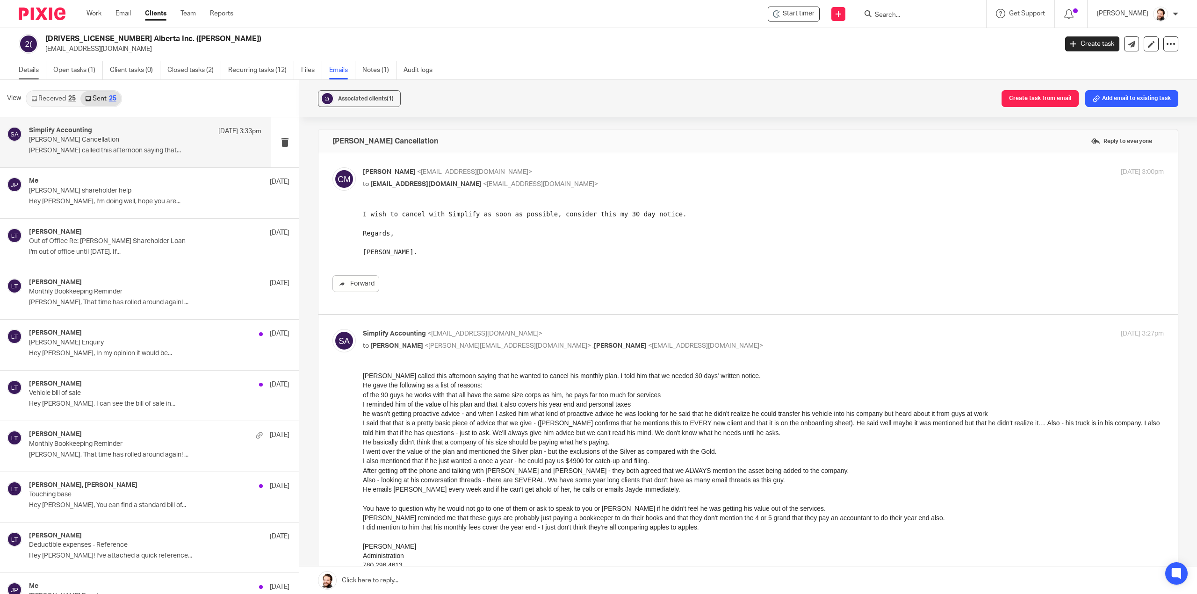
click at [25, 69] on link "Details" at bounding box center [33, 70] width 28 height 18
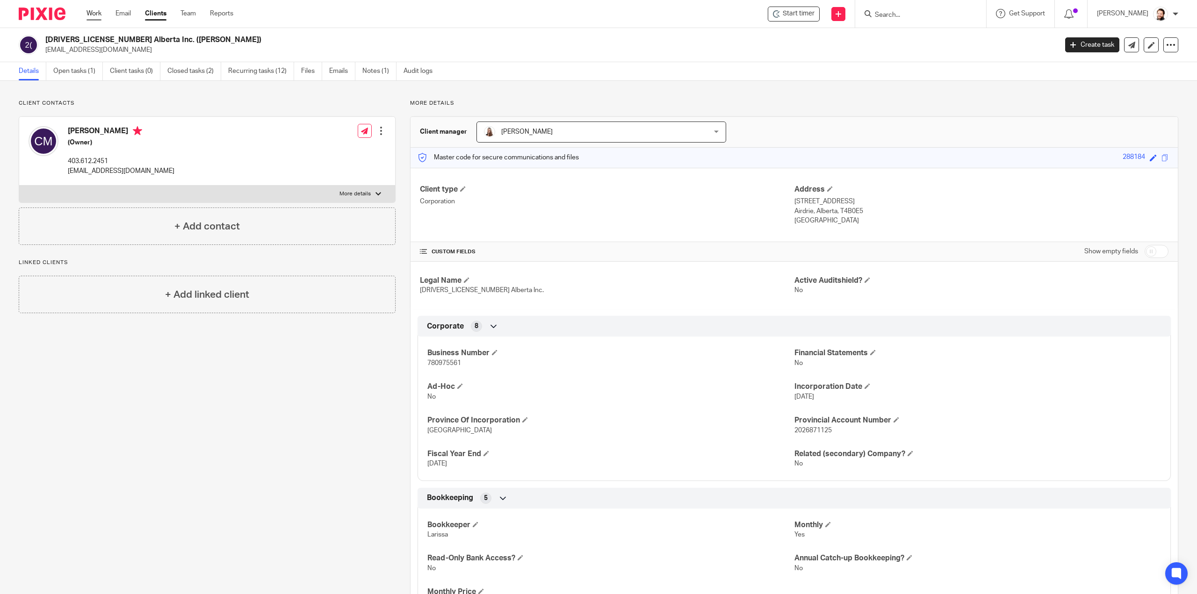
click at [93, 18] on link "Work" at bounding box center [93, 13] width 15 height 9
